Goal: Task Accomplishment & Management: Use online tool/utility

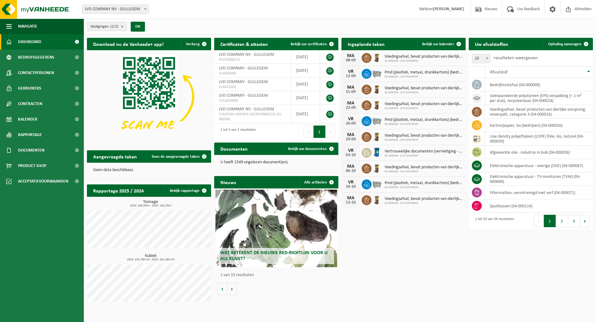
click at [34, 119] on span "Kalender" at bounding box center [27, 120] width 19 height 16
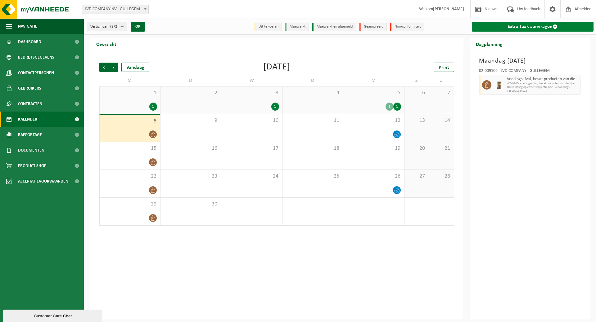
click at [536, 25] on link "Extra taak aanvragen" at bounding box center [533, 27] width 122 height 10
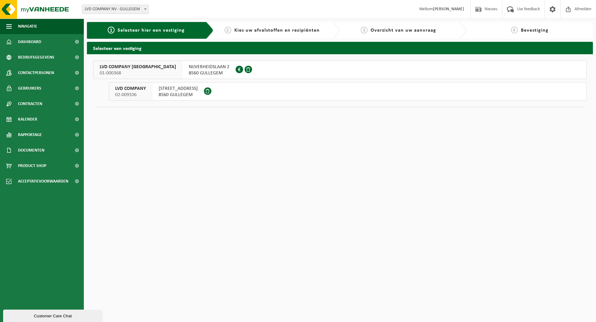
click at [181, 92] on span "8560 GULLEGEM" at bounding box center [178, 95] width 39 height 6
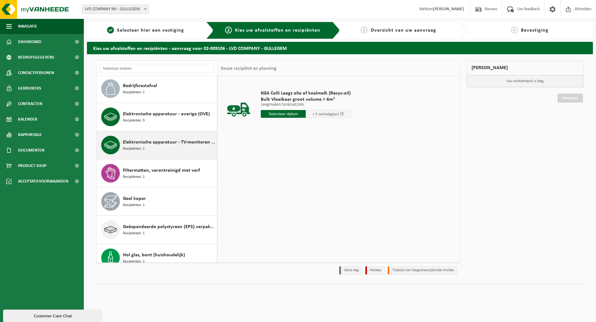
scroll to position [62, 0]
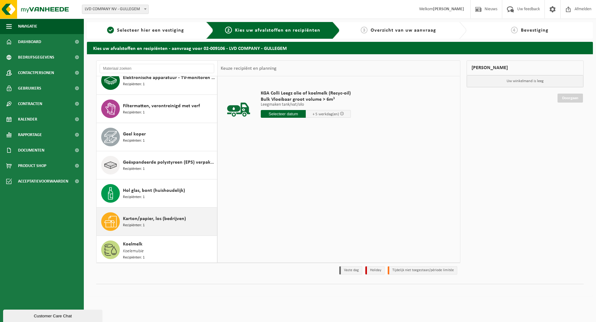
click at [150, 218] on span "Karton/papier, los (bedrijven)" at bounding box center [154, 218] width 63 height 7
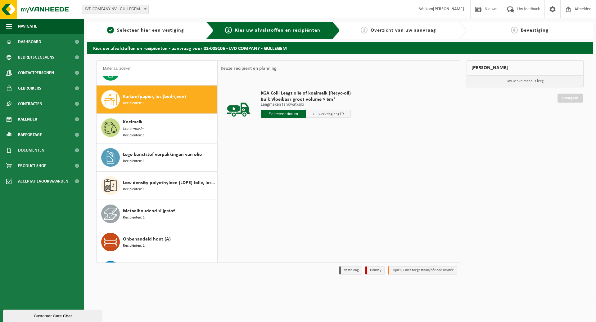
scroll to position [255, 0]
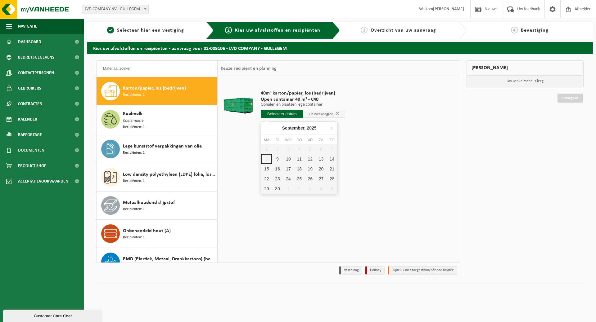
click at [282, 113] on input "text" at bounding box center [282, 114] width 42 height 8
click at [278, 157] on div "9" at bounding box center [277, 159] width 11 height 10
type input "Van 2025-09-09"
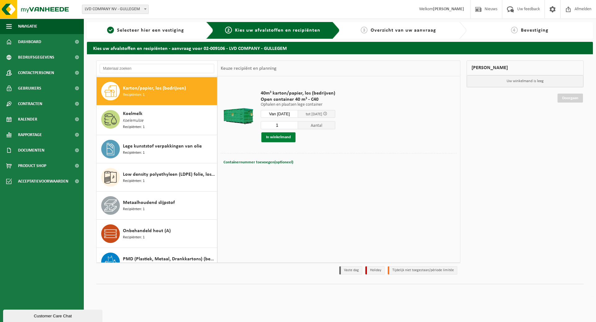
click at [289, 137] on button "In winkelmand" at bounding box center [278, 137] width 34 height 10
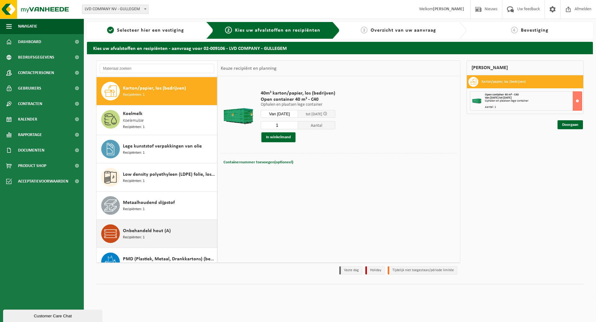
click at [157, 228] on span "Onbehandeld hout (A)" at bounding box center [147, 230] width 48 height 7
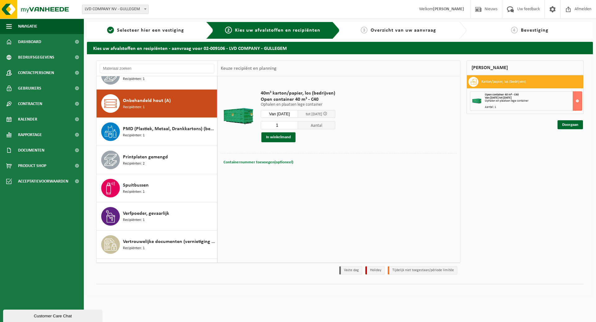
scroll to position [397, 0]
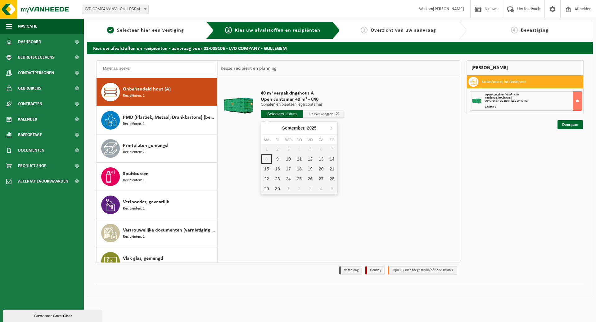
click at [290, 113] on input "text" at bounding box center [282, 114] width 42 height 8
click at [277, 158] on div "9" at bounding box center [277, 159] width 11 height 10
type input "Van 2025-09-09"
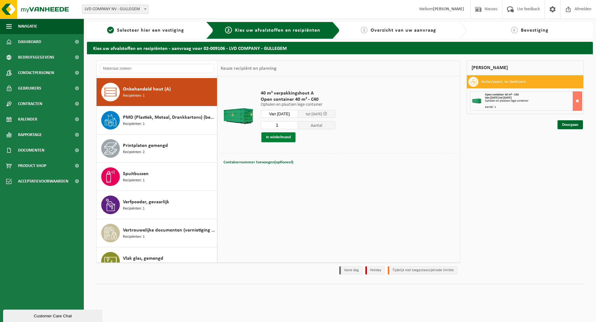
click at [280, 134] on button "In winkelmand" at bounding box center [278, 137] width 34 height 10
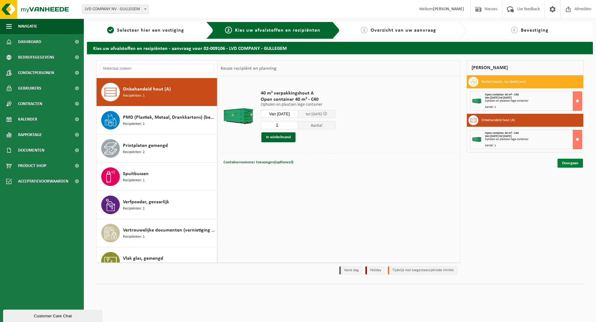
click at [576, 164] on link "Doorgaan" at bounding box center [569, 163] width 25 height 9
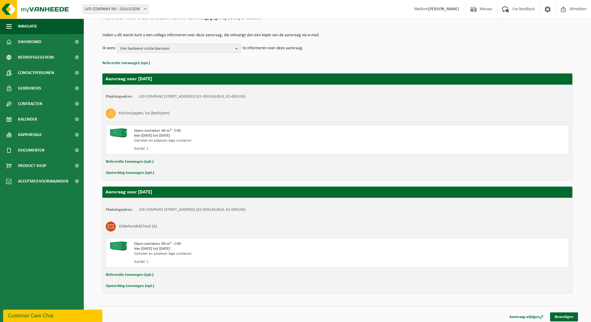
scroll to position [57, 0]
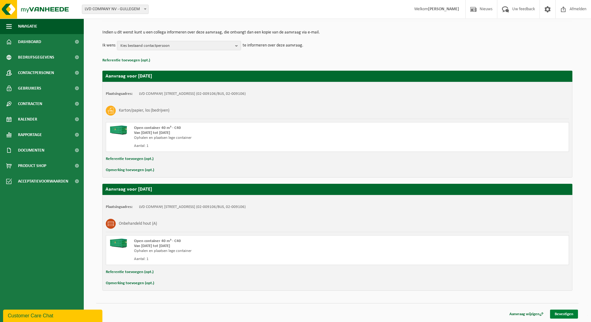
click at [572, 312] on link "Bevestigen" at bounding box center [564, 314] width 28 height 9
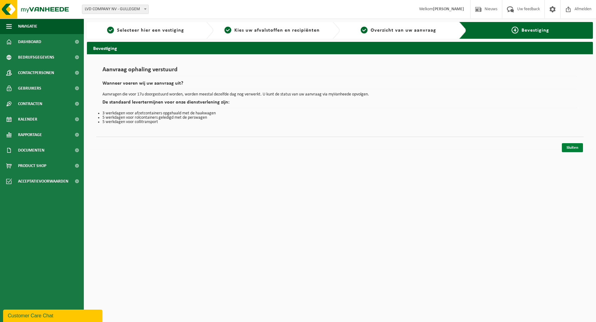
click at [570, 147] on link "Sluiten" at bounding box center [572, 147] width 21 height 9
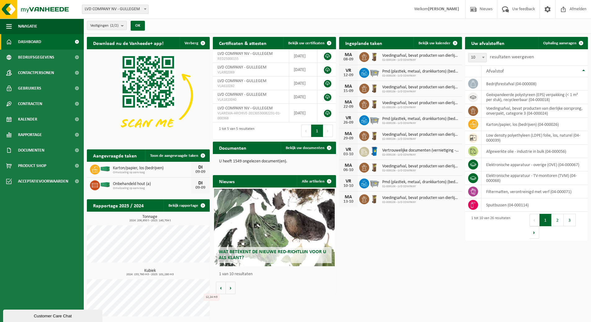
scroll to position [1, 0]
drag, startPoint x: 187, startPoint y: 263, endPoint x: 241, endPoint y: 291, distance: 61.1
